Goal: Check status

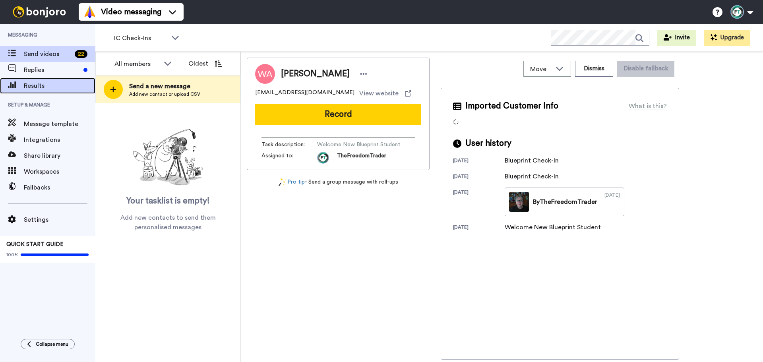
click at [59, 79] on div "Results" at bounding box center [47, 86] width 95 height 16
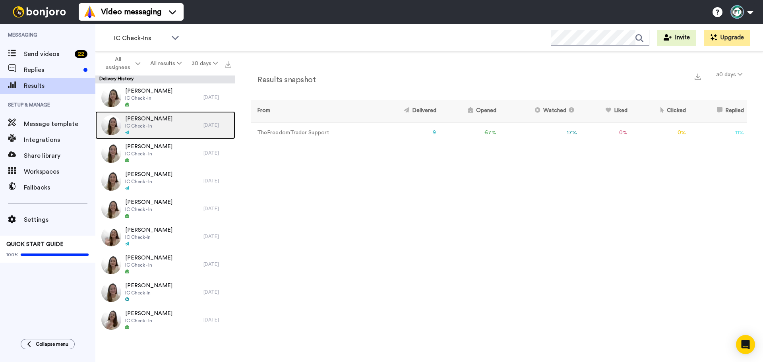
click at [165, 134] on div "[PERSON_NAME] IC Check - In" at bounding box center [149, 125] width 108 height 28
